Goal: Find specific fact: Find contact information

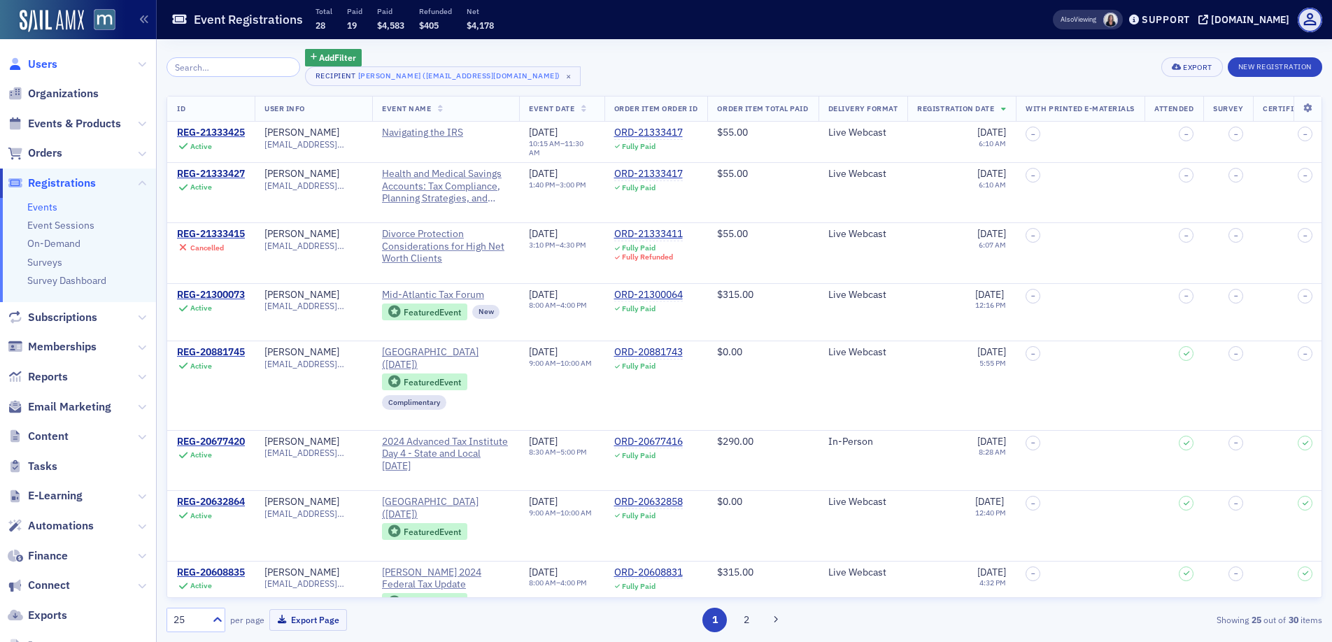
click at [41, 63] on span "Users" at bounding box center [42, 64] width 29 height 15
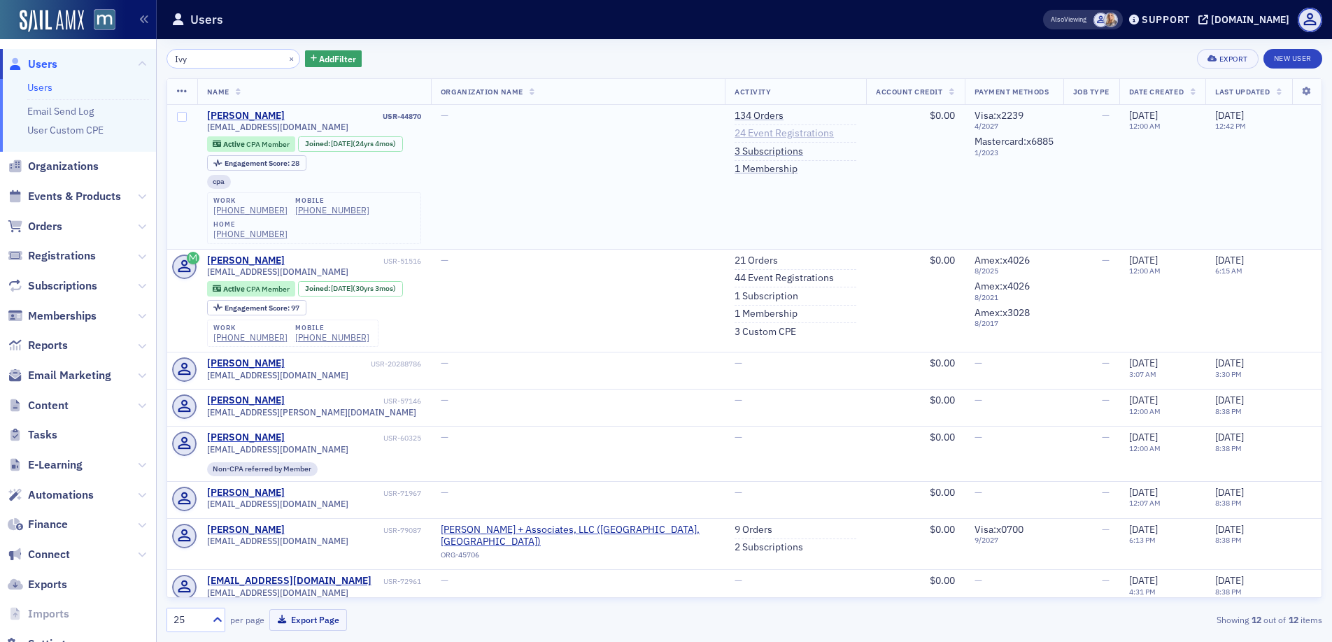
type input "Ivy"
click at [754, 134] on link "24 Event Registrations" at bounding box center [783, 133] width 99 height 13
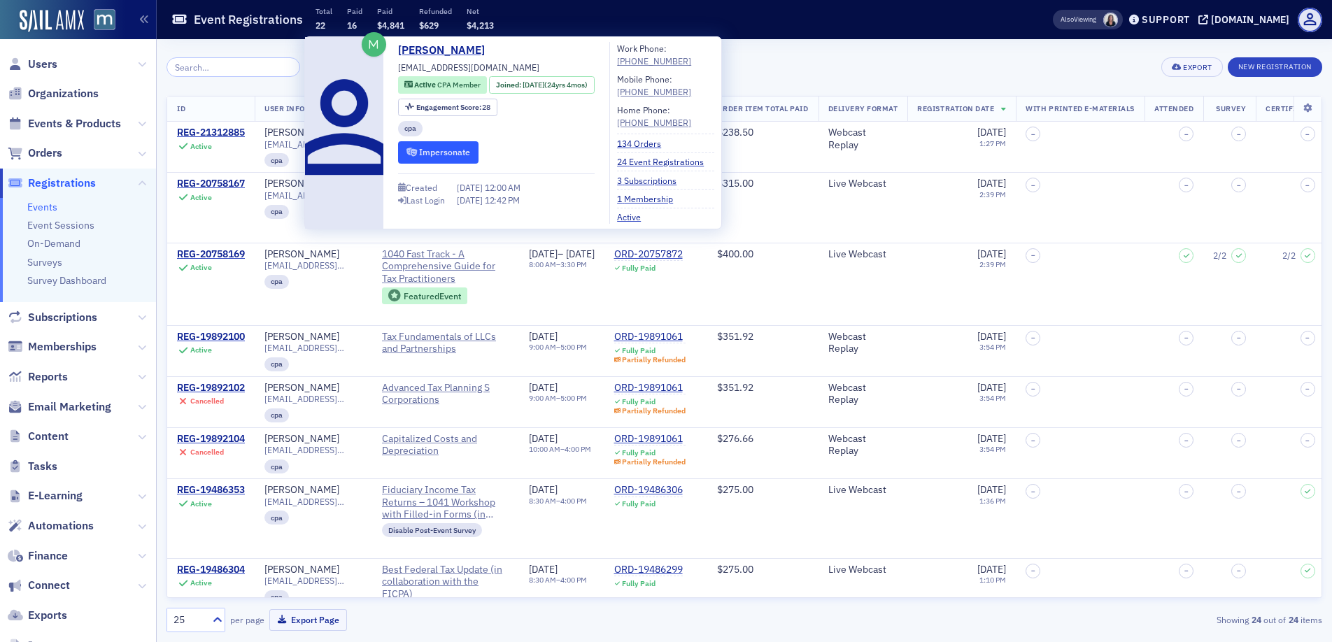
click at [440, 157] on button "Impersonate" at bounding box center [438, 152] width 80 height 22
click at [439, 151] on button "Impersonate" at bounding box center [438, 152] width 80 height 22
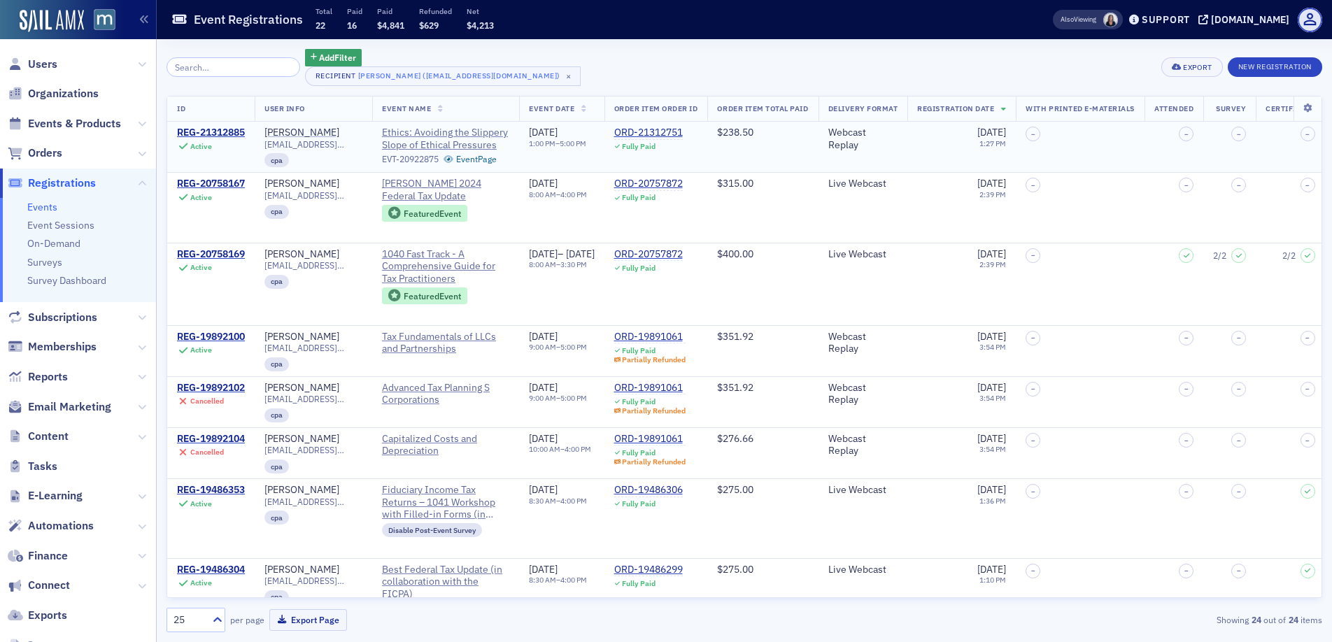
click at [308, 148] on span "[EMAIL_ADDRESS][DOMAIN_NAME]" at bounding box center [313, 144] width 98 height 10
click at [308, 147] on span "[EMAIL_ADDRESS][DOMAIN_NAME]" at bounding box center [313, 144] width 98 height 10
click at [308, 147] on span "ivy.davy@gmail.com" at bounding box center [313, 144] width 98 height 10
copy span "ivy.davy@gmail.com"
